Goal: Check status

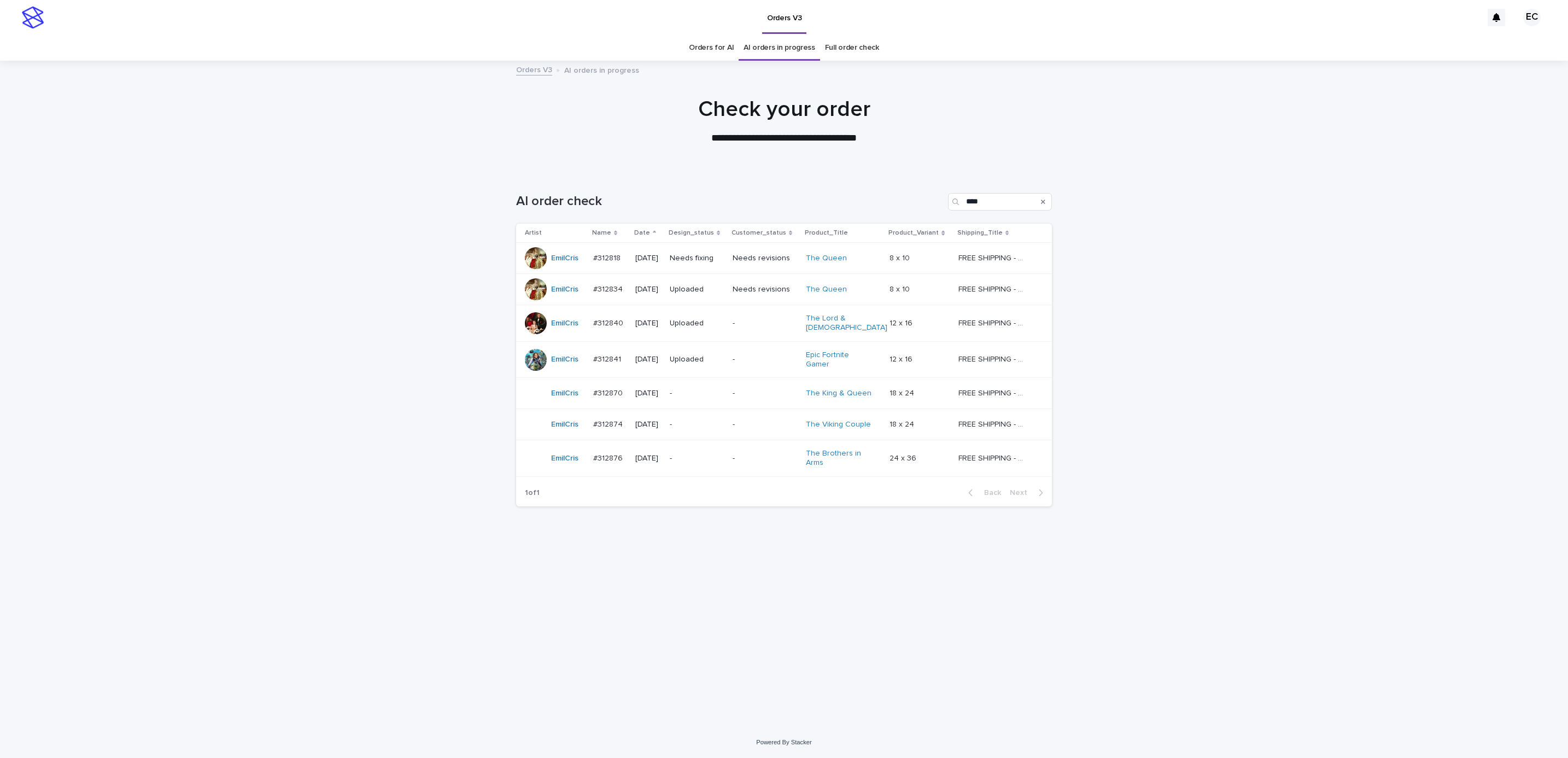
click at [193, 287] on div "Loading... Saving… Loading... Saving… AI order check **** Artist Name Date Desi…" at bounding box center [784, 449] width 1568 height 556
click at [1248, 312] on div "Loading... Saving… Loading... Saving… AI order check **** Artist Name Date Desi…" at bounding box center [784, 449] width 1568 height 556
click at [713, 53] on link "Orders for AI" at bounding box center [711, 48] width 45 height 25
